Goal: Check status: Check status

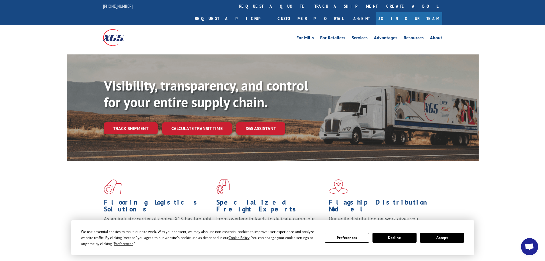
click at [128, 124] on div "Visibility, transparency, and control for your entire supply chain. Track shipm…" at bounding box center [291, 117] width 375 height 80
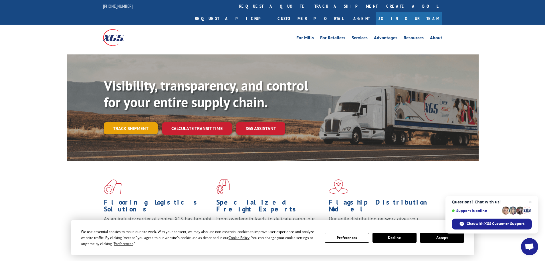
click at [129, 122] on link "Track shipment" at bounding box center [131, 128] width 54 height 12
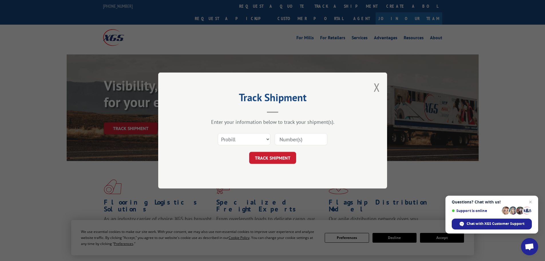
click at [315, 138] on input at bounding box center [301, 139] width 53 height 12
paste input "882834251013"
type input "882834251013"
click at [267, 159] on button "TRACK SHIPMENT" at bounding box center [272, 158] width 47 height 12
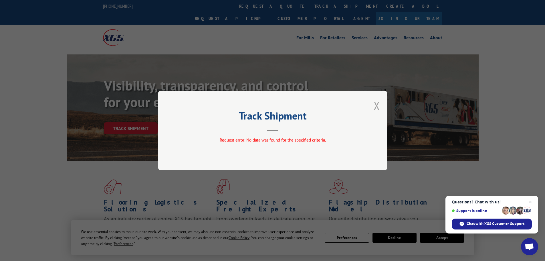
click at [376, 107] on button "Close modal" at bounding box center [376, 105] width 6 height 15
